Goal: Information Seeking & Learning: Compare options

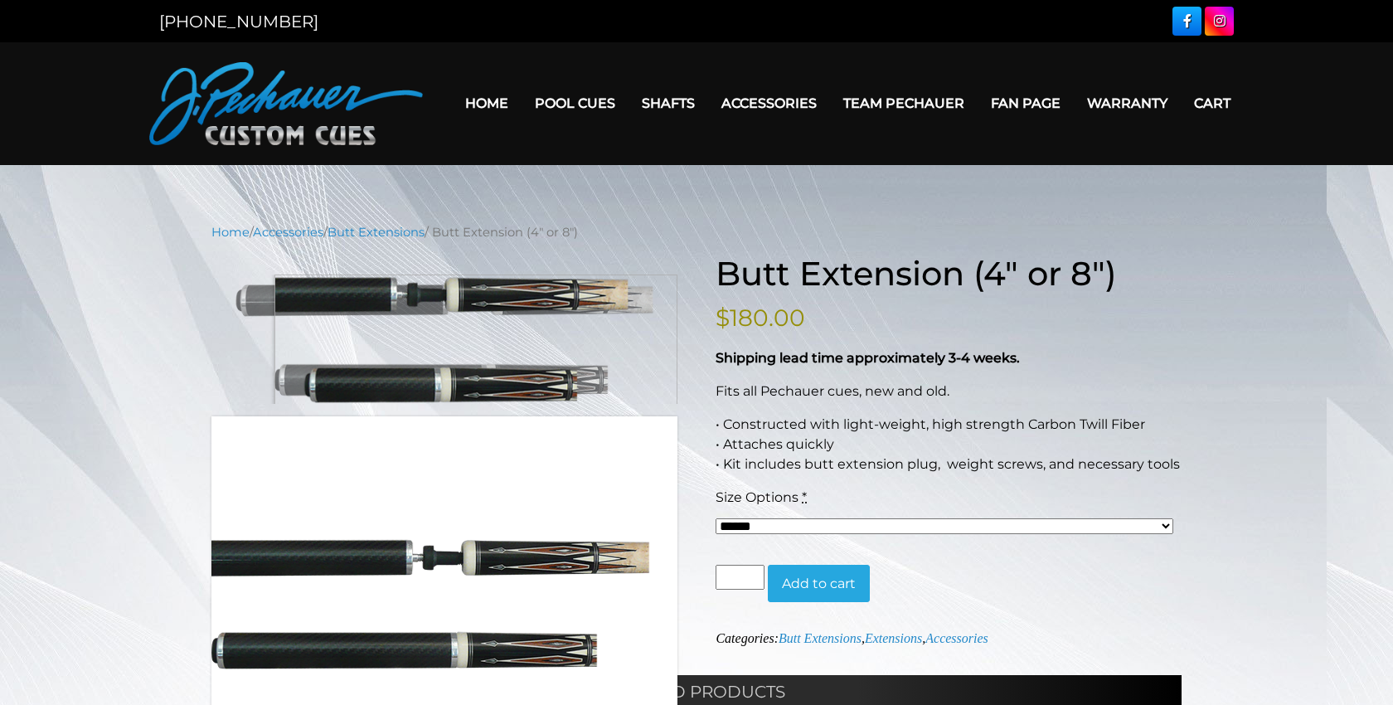
select select "*****"
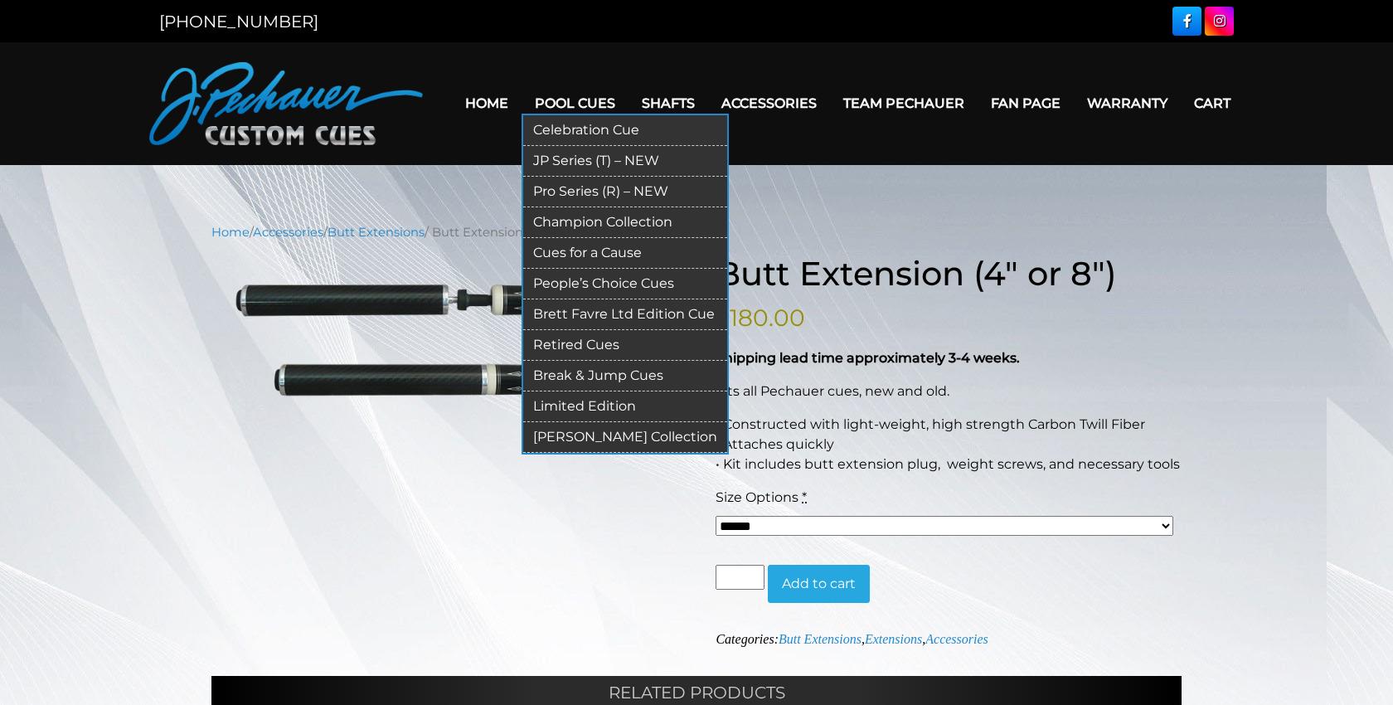
click at [582, 191] on link "Pro Series (R) – NEW" at bounding box center [625, 192] width 204 height 31
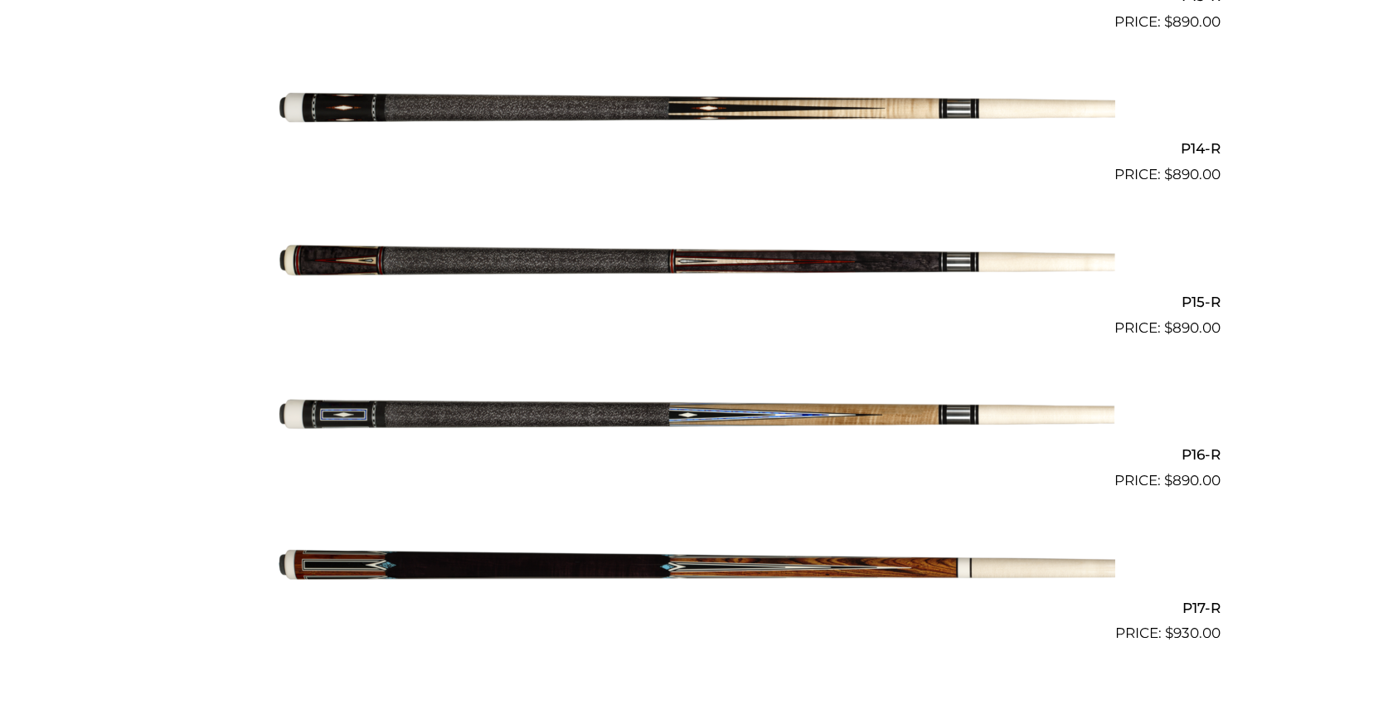
scroll to position [2486, 0]
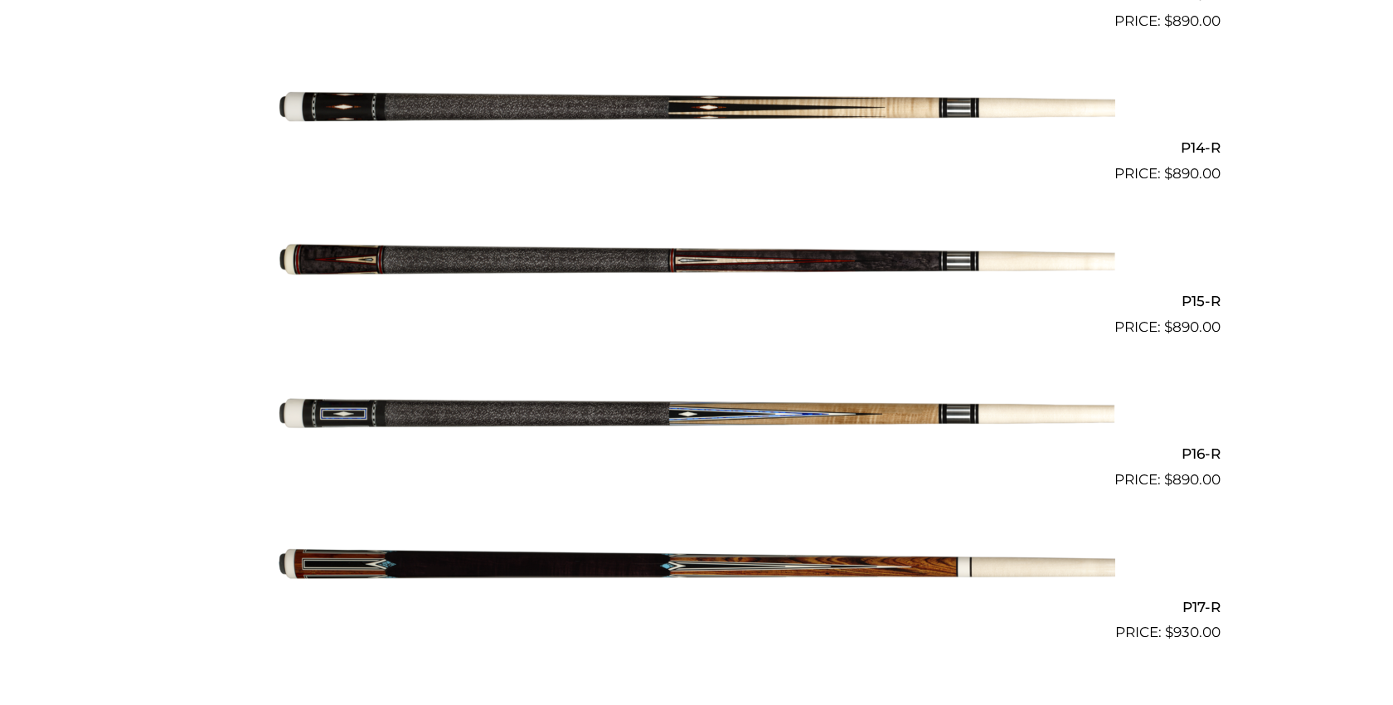
click at [503, 412] on img at bounding box center [697, 414] width 838 height 139
click at [571, 258] on img at bounding box center [697, 261] width 838 height 139
click at [416, 99] on img at bounding box center [697, 108] width 838 height 139
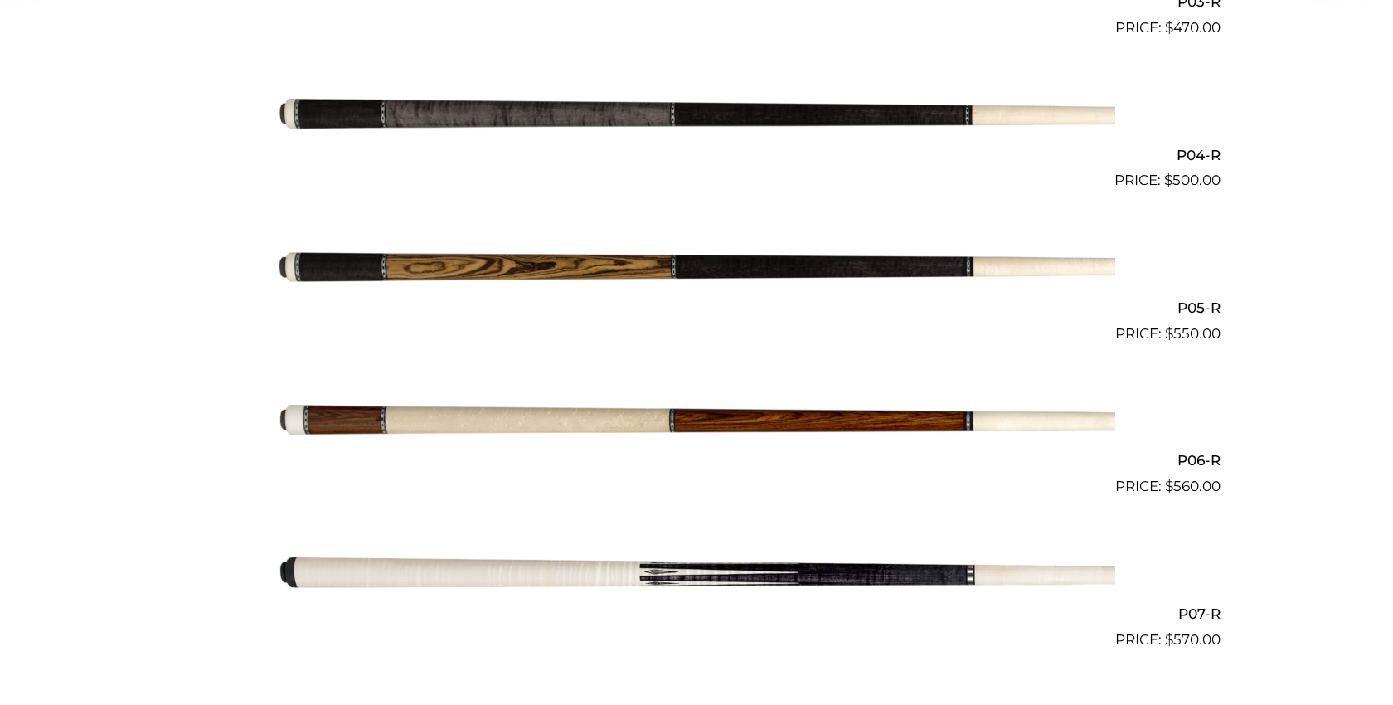
scroll to position [946, 0]
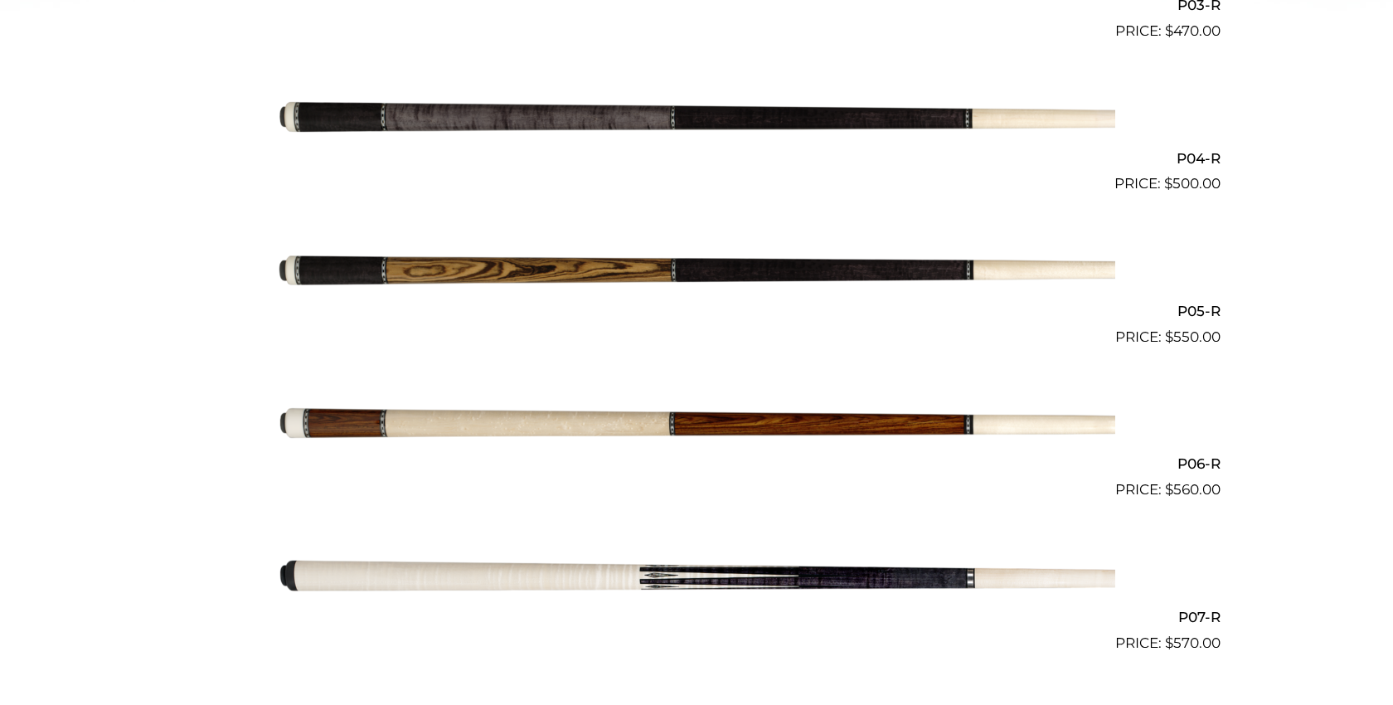
click at [587, 272] on img at bounding box center [697, 271] width 838 height 139
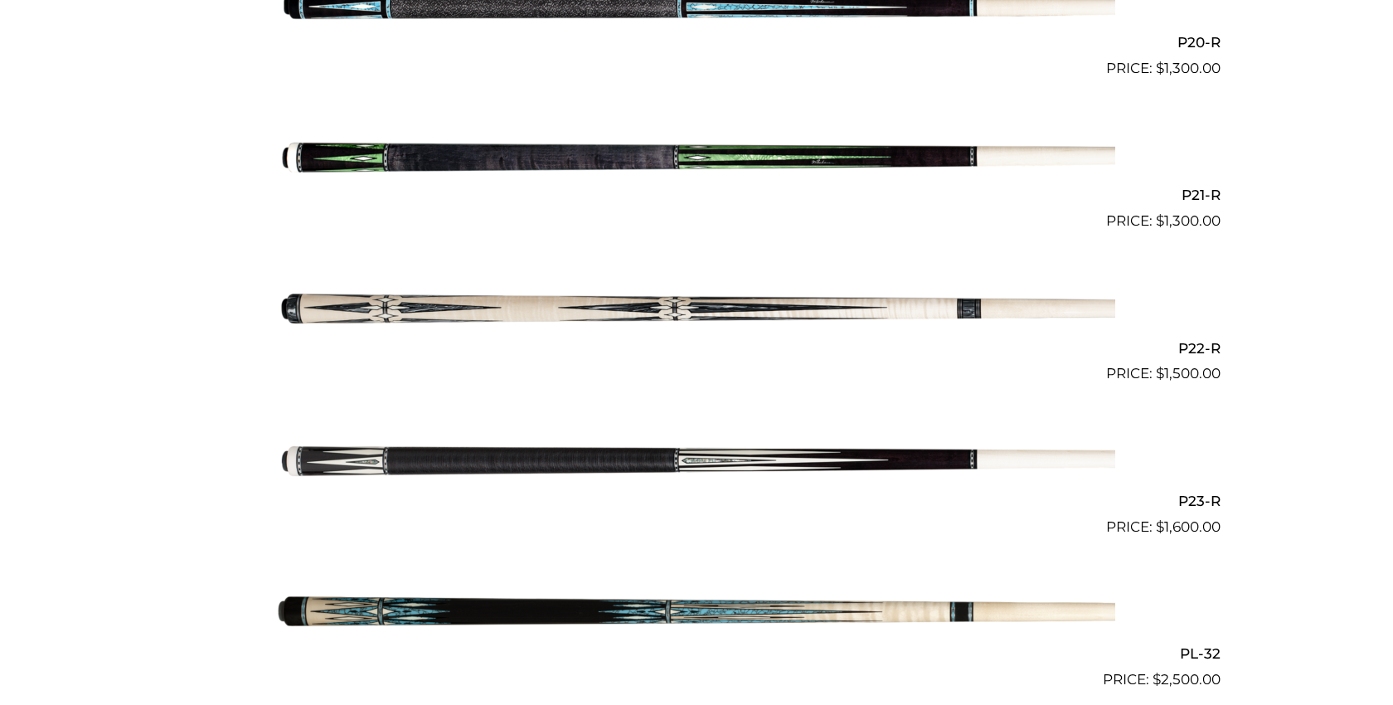
scroll to position [3511, 0]
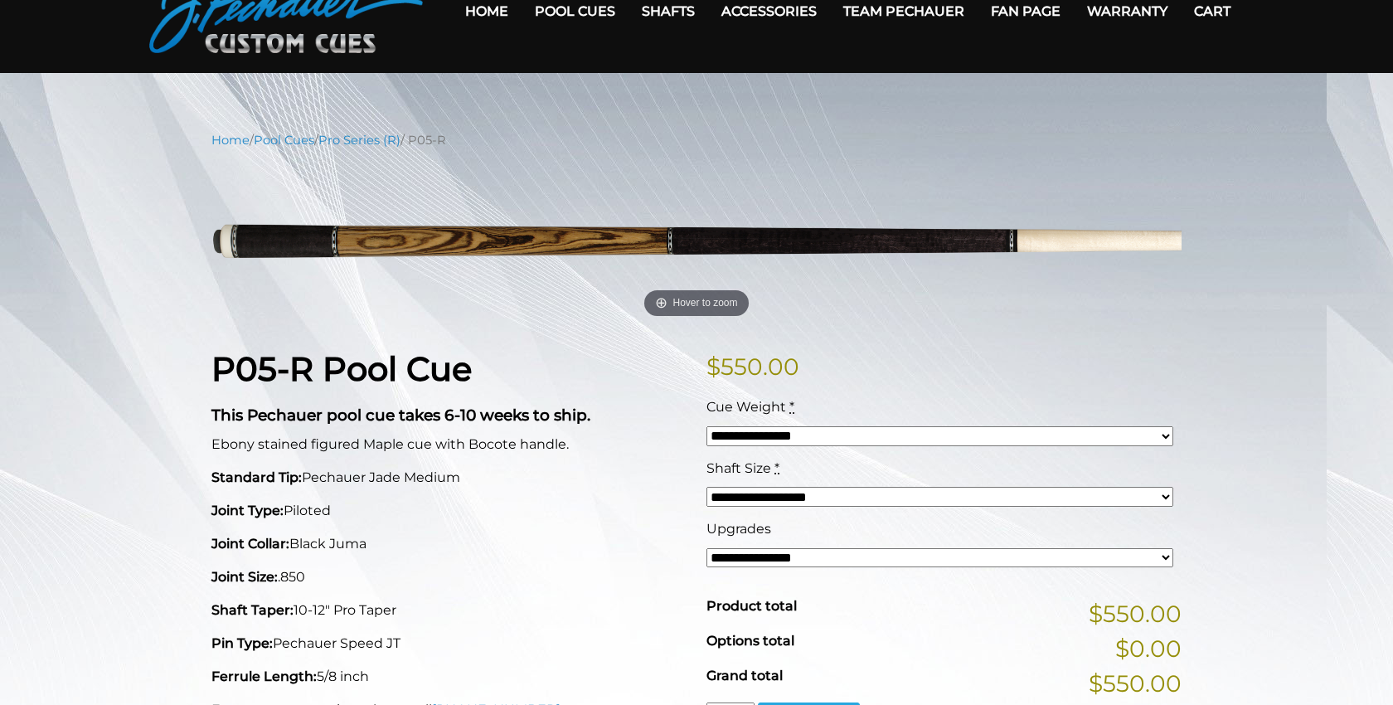
scroll to position [87, 0]
